Goal: Information Seeking & Learning: Find specific fact

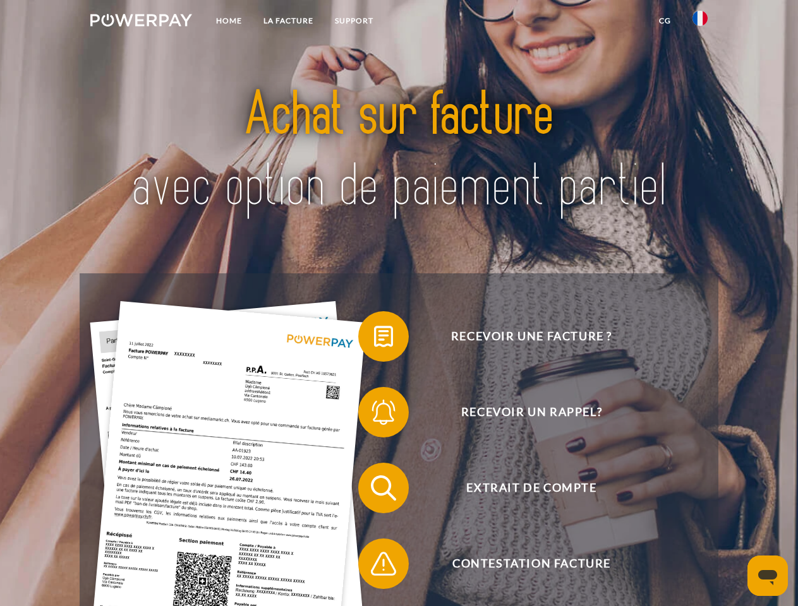
click at [141, 22] on img at bounding box center [141, 20] width 102 height 13
click at [700, 22] on img at bounding box center [699, 18] width 15 height 15
click at [665, 21] on link "CG" at bounding box center [664, 20] width 33 height 23
click at [374, 339] on span at bounding box center [364, 336] width 63 height 63
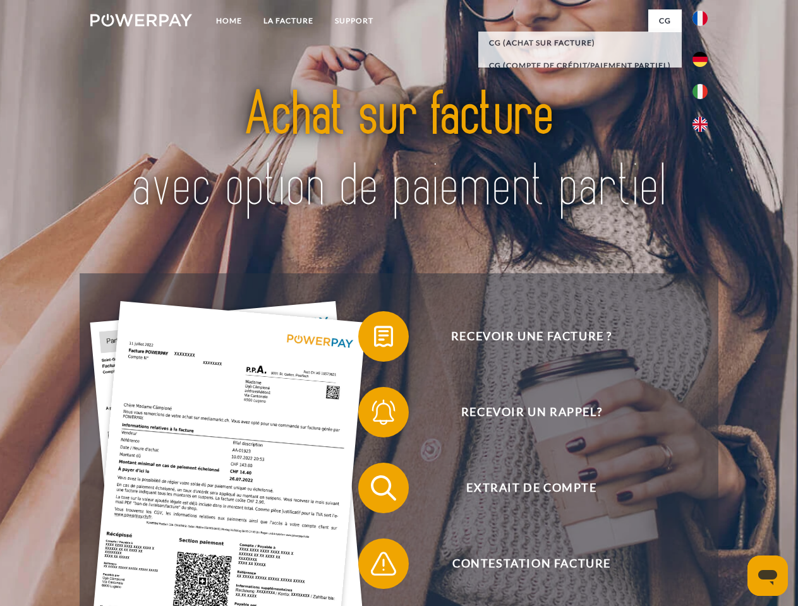
click at [374, 415] on span at bounding box center [364, 412] width 63 height 63
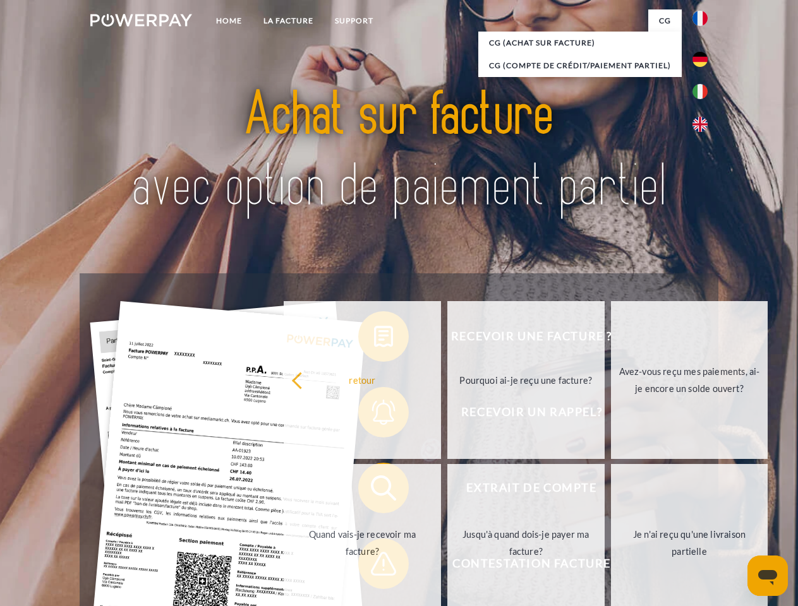
click at [447, 491] on link "Jusqu'à quand dois-je payer ma facture?" at bounding box center [525, 543] width 157 height 158
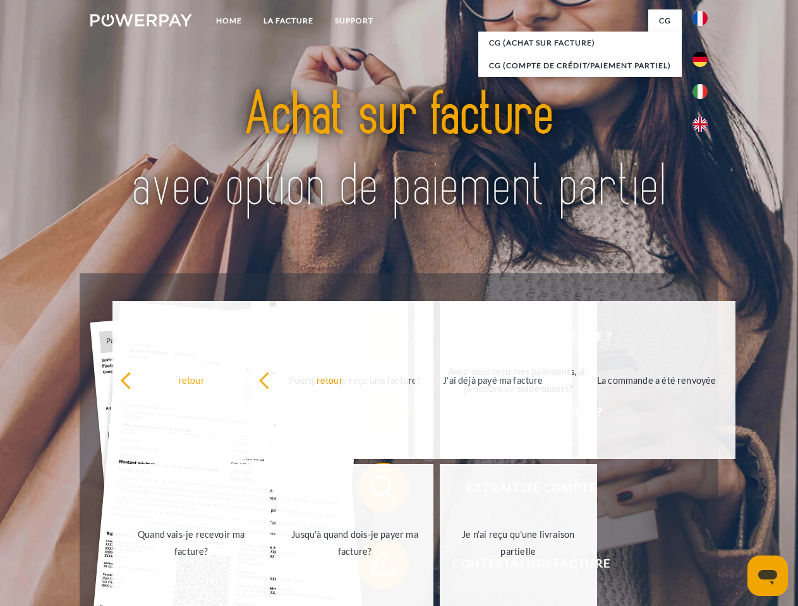
click at [374, 567] on span at bounding box center [364, 563] width 63 height 63
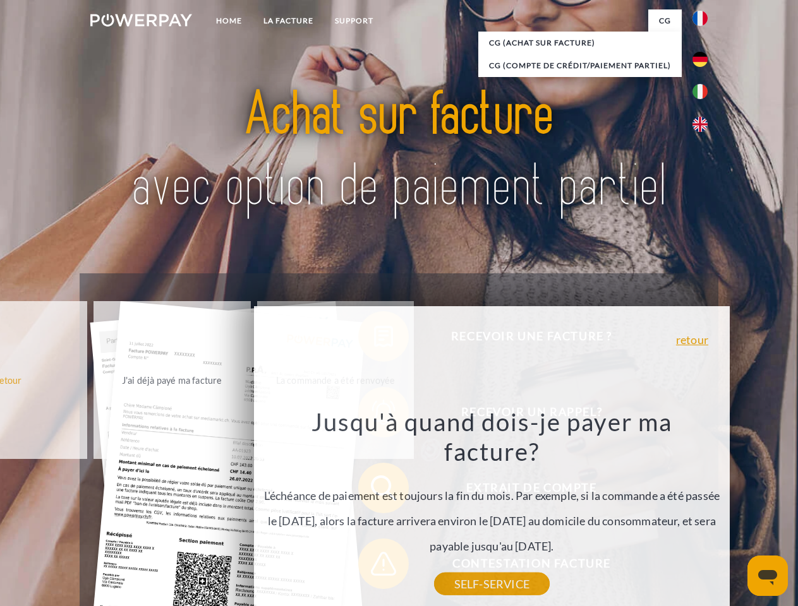
click at [767, 576] on icon "Ouvrir la fenêtre de messagerie" at bounding box center [767, 577] width 19 height 15
